Goal: Task Accomplishment & Management: Manage account settings

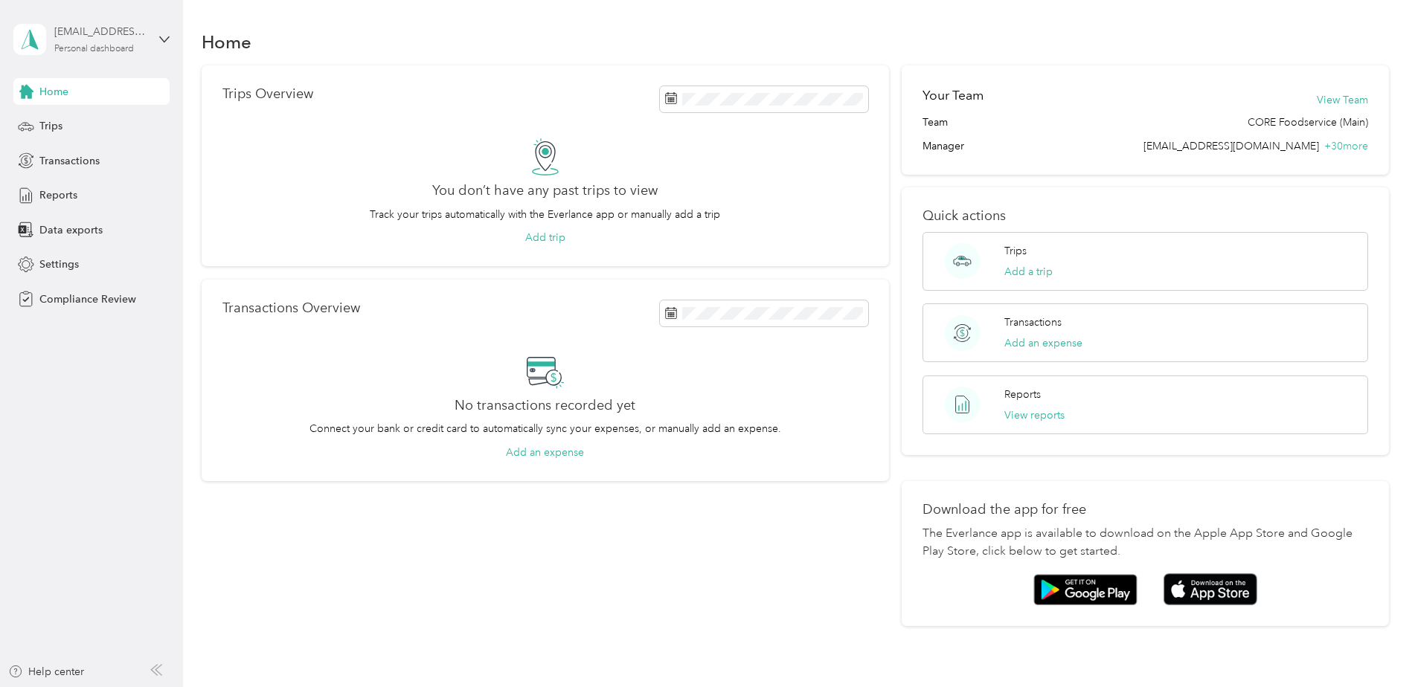
click at [139, 48] on div "[EMAIL_ADDRESS][DOMAIN_NAME] Personal dashboard" at bounding box center [100, 39] width 93 height 30
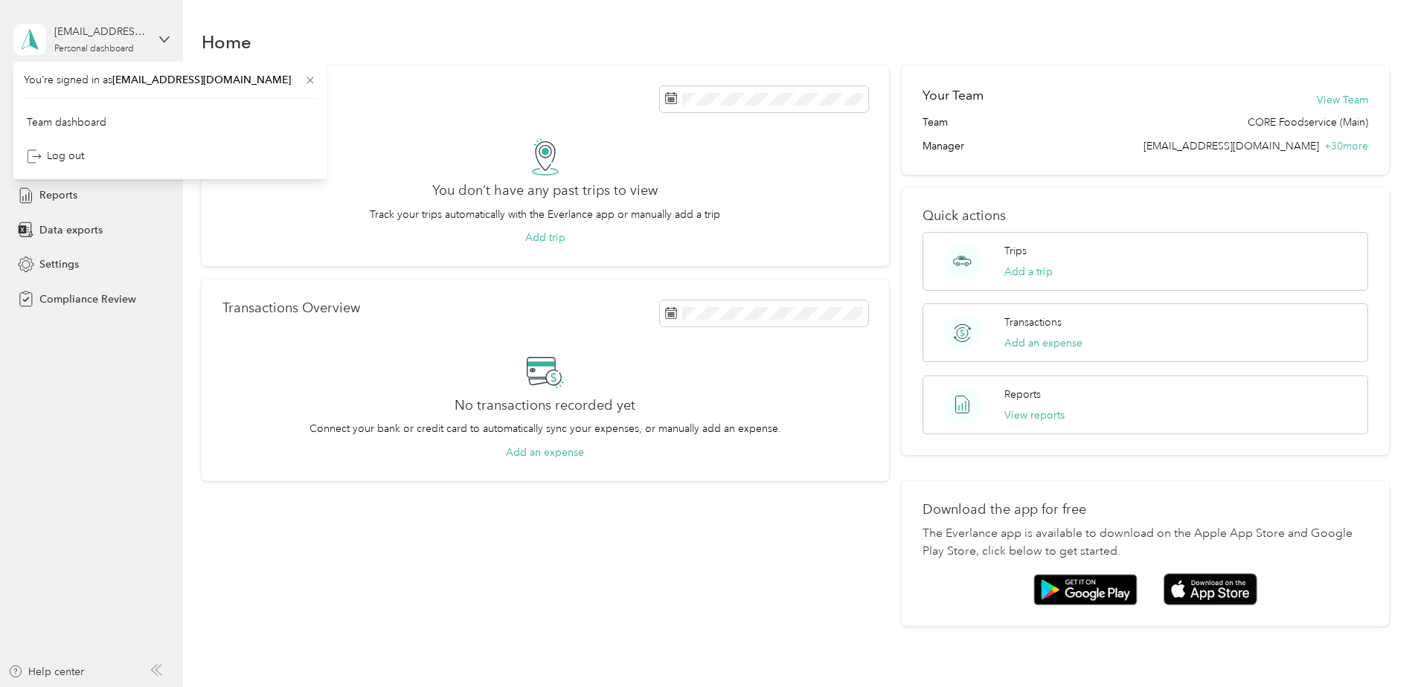
click at [154, 40] on div "[EMAIL_ADDRESS][DOMAIN_NAME] Personal dashboard" at bounding box center [91, 39] width 156 height 52
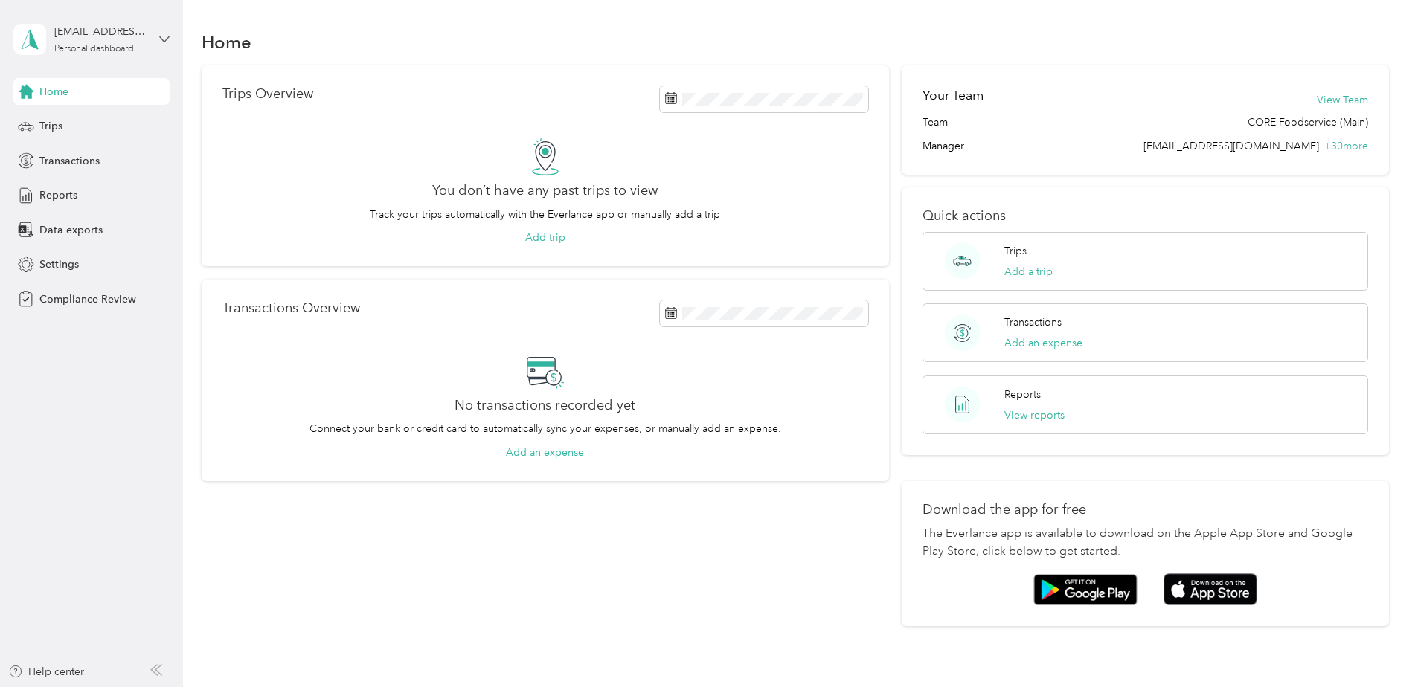
click at [159, 43] on icon at bounding box center [164, 39] width 10 height 10
click at [103, 148] on div "Log out" at bounding box center [170, 156] width 292 height 26
